Goal: Task Accomplishment & Management: Manage account settings

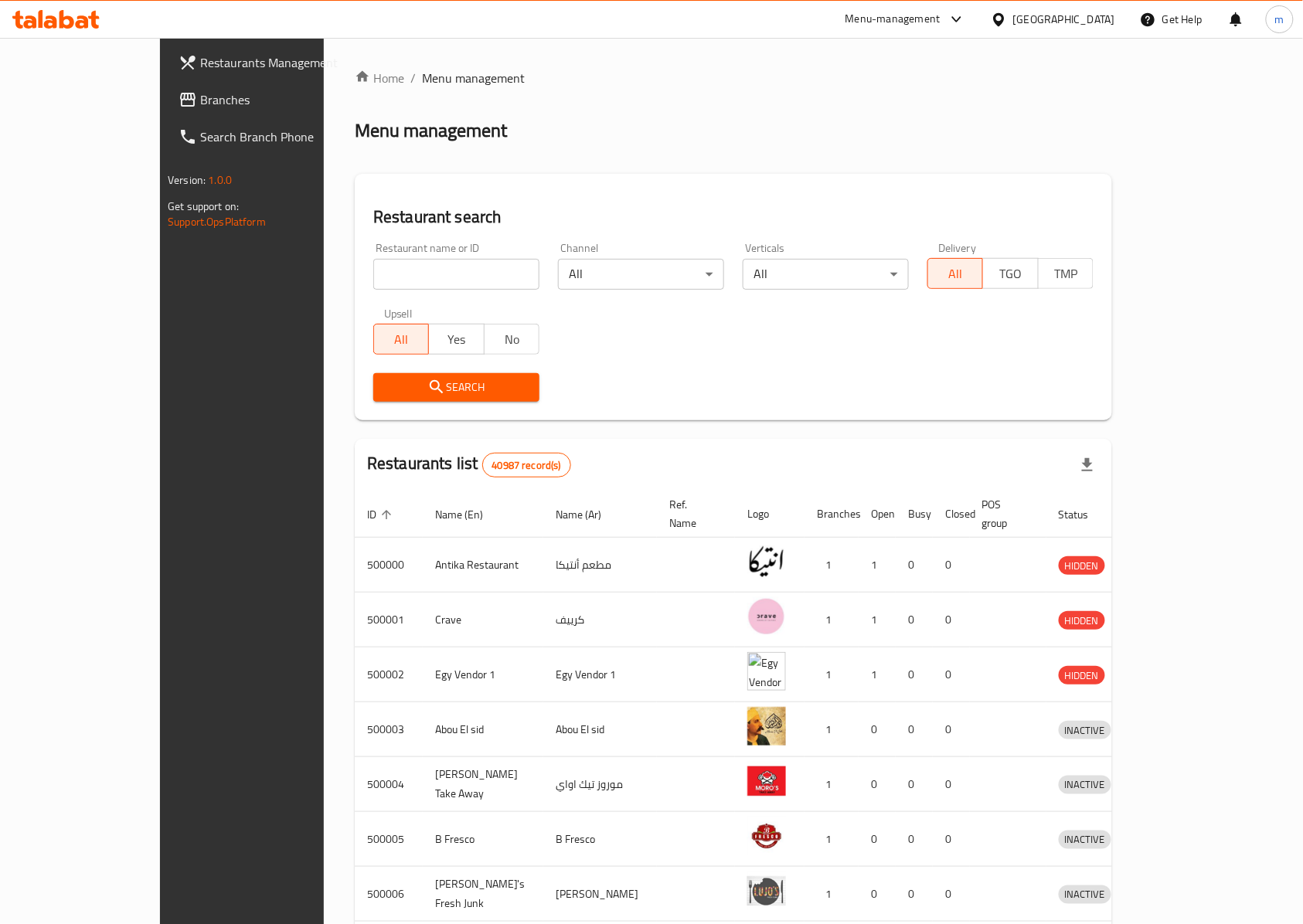
click at [72, 26] on icon at bounding box center [66, 19] width 15 height 18
click at [200, 68] on span "Restaurants Management" at bounding box center [282, 62] width 165 height 18
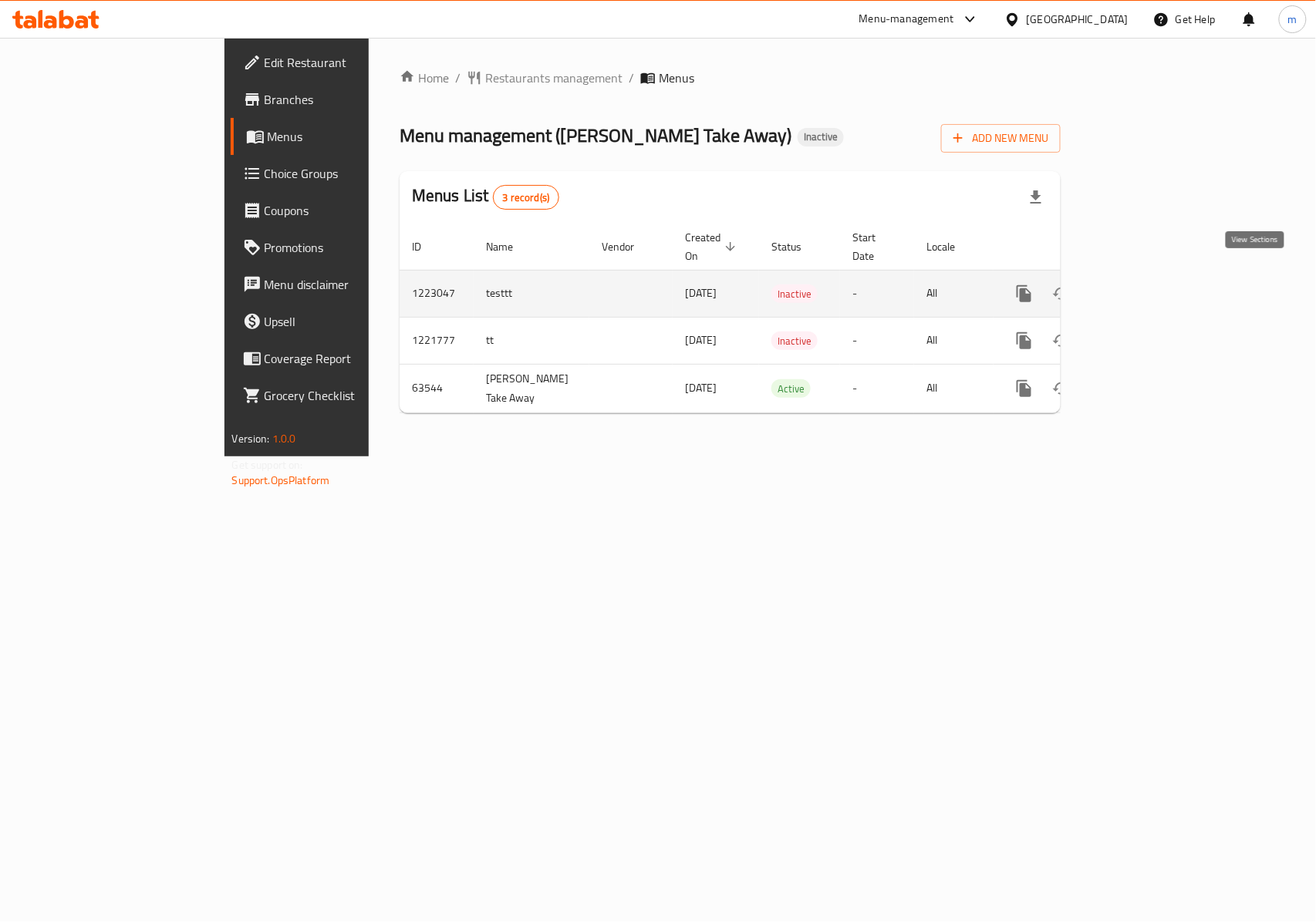
click at [1153, 287] on link "enhanced table" at bounding box center [1135, 293] width 37 height 37
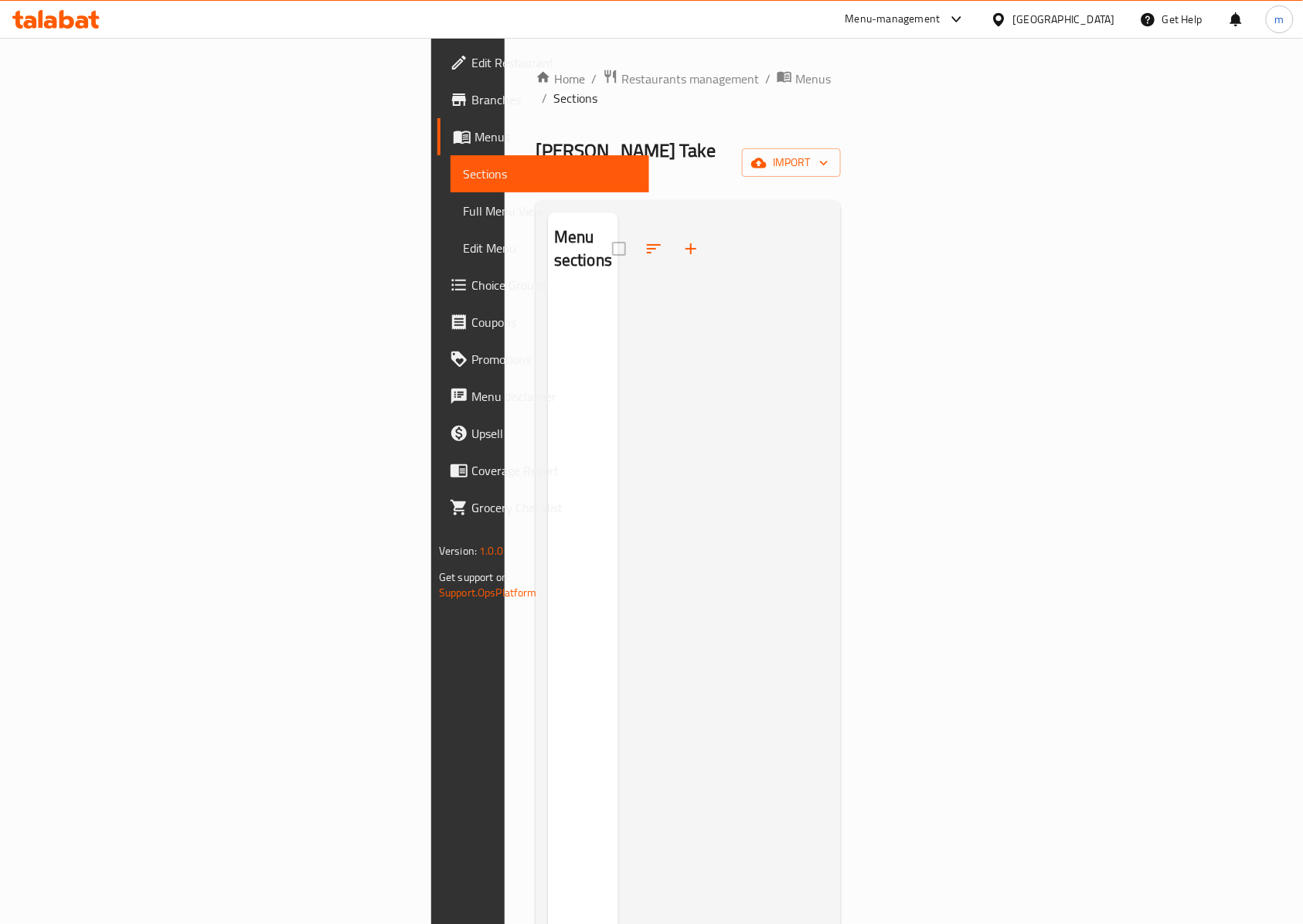
click at [618, 307] on div at bounding box center [723, 674] width 210 height 924
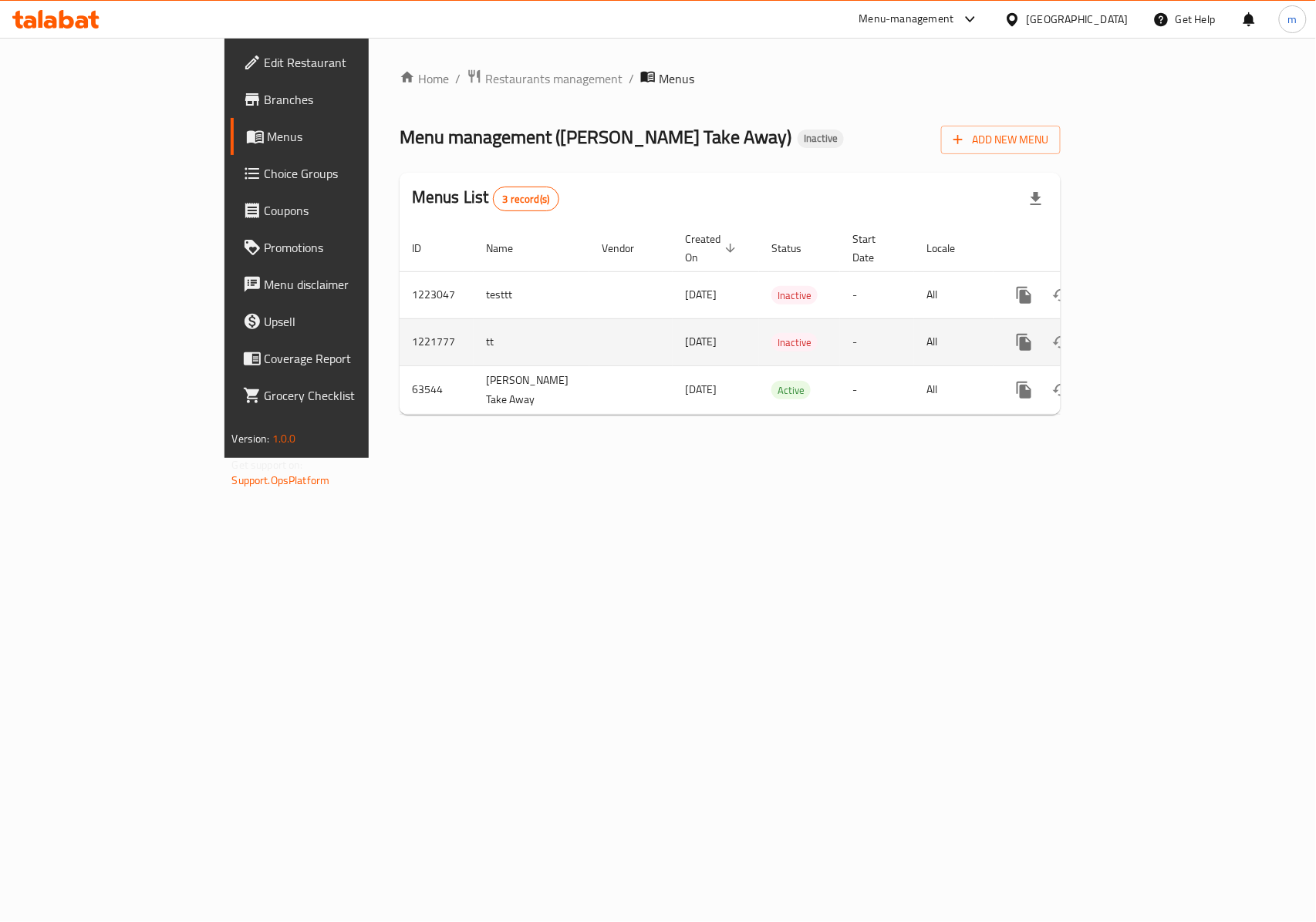
click at [1142, 335] on icon "enhanced table" at bounding box center [1135, 342] width 14 height 14
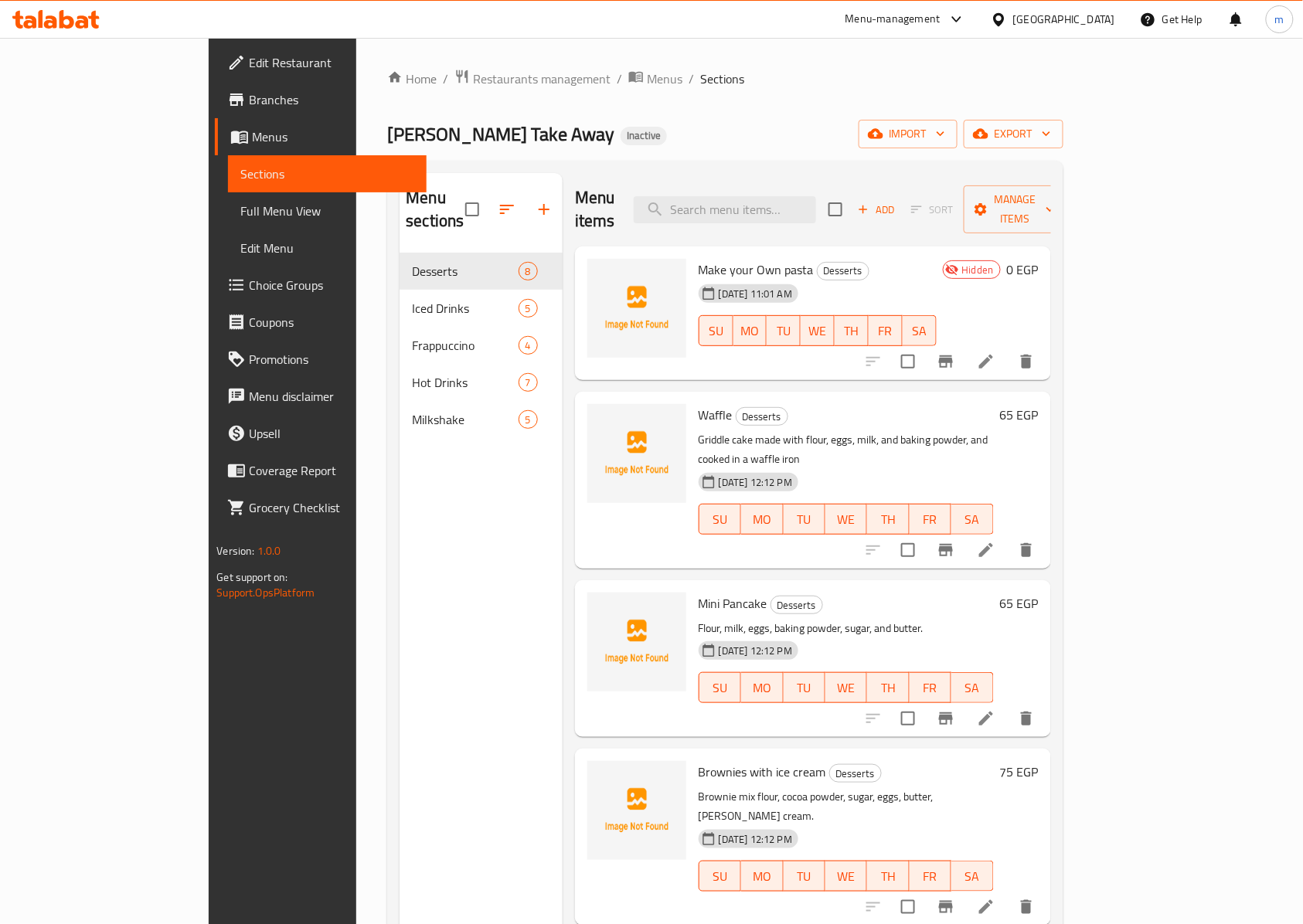
click at [103, 25] on div at bounding box center [56, 19] width 112 height 31
click at [97, 23] on div at bounding box center [56, 19] width 112 height 31
click at [91, 22] on icon at bounding box center [93, 20] width 11 height 17
